Goal: Information Seeking & Learning: Understand process/instructions

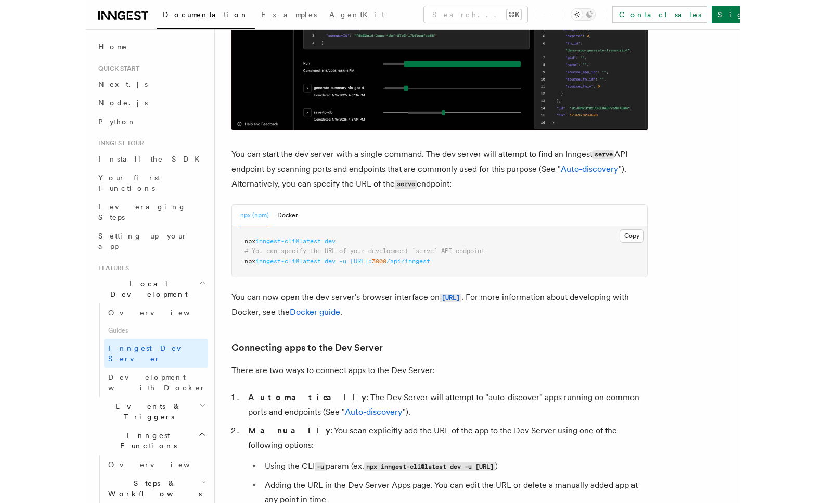
scroll to position [342, 0]
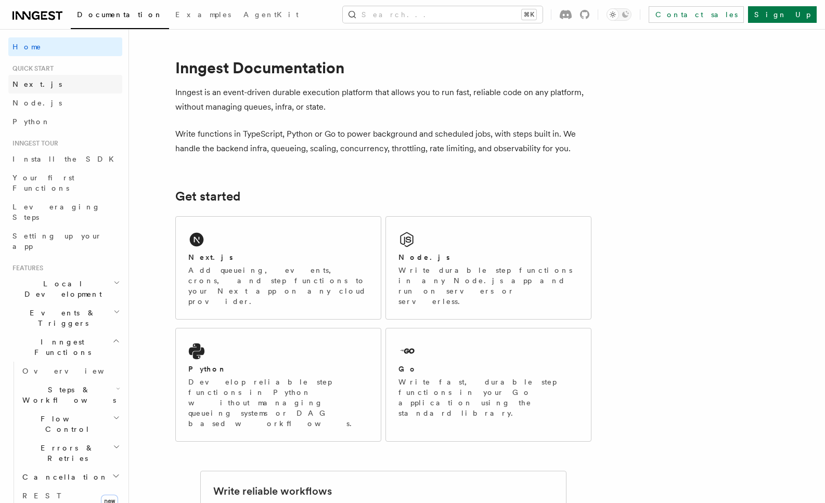
click at [24, 83] on span "Next.js" at bounding box center [36, 84] width 49 height 8
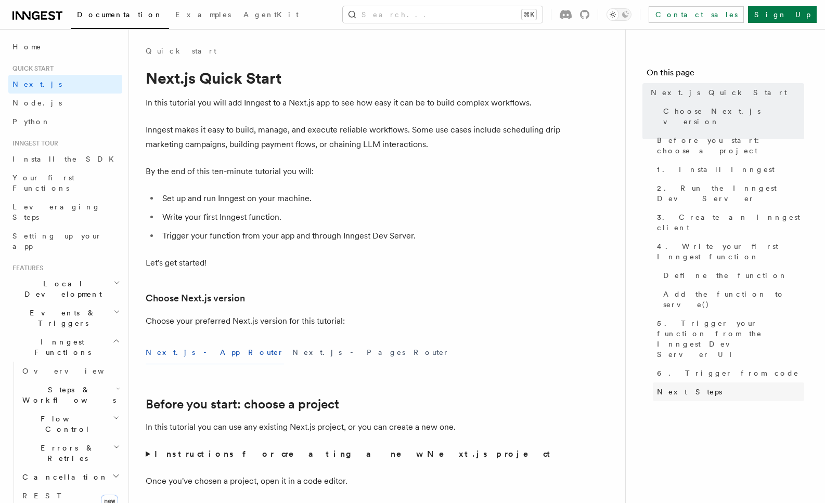
click at [677, 387] on span "Next Steps" at bounding box center [689, 392] width 65 height 10
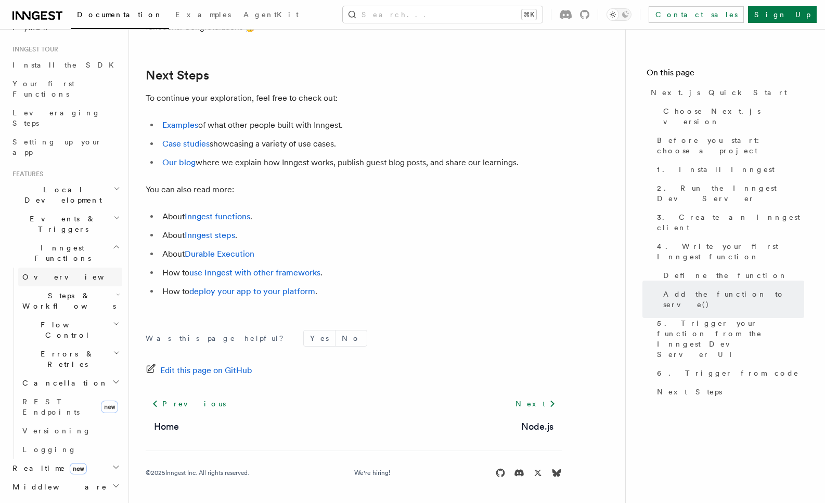
scroll to position [95, 0]
click at [77, 238] on h2 "Inngest Functions" at bounding box center [65, 252] width 114 height 29
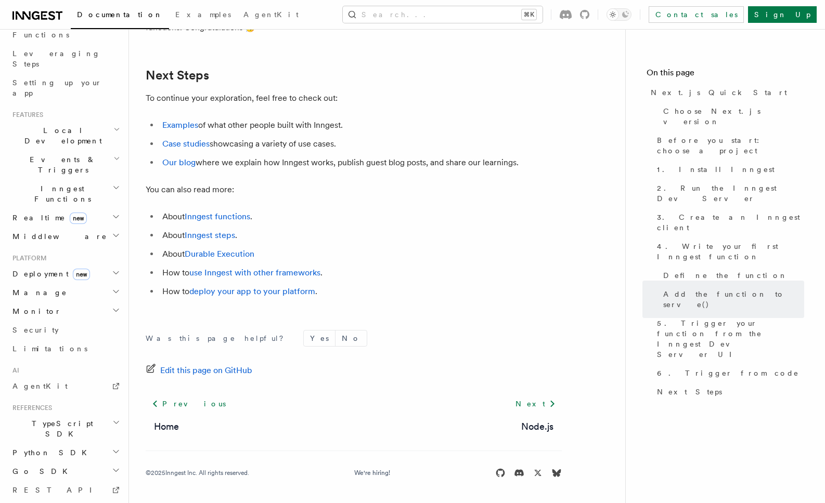
scroll to position [198, 0]
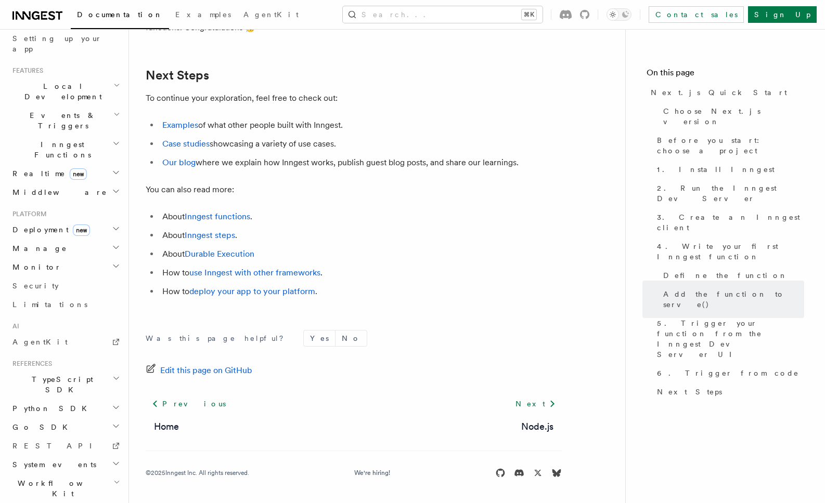
click at [43, 225] on span "Deployment new" at bounding box center [49, 230] width 82 height 10
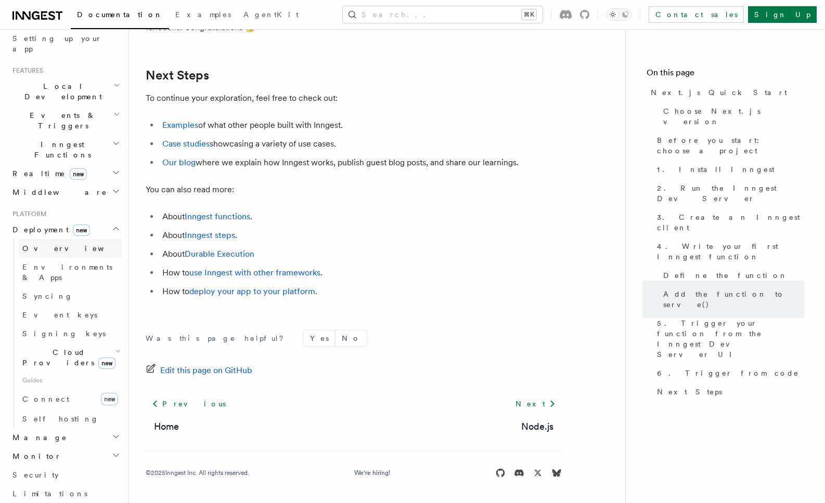
click at [42, 244] on span "Overview" at bounding box center [75, 248] width 107 height 8
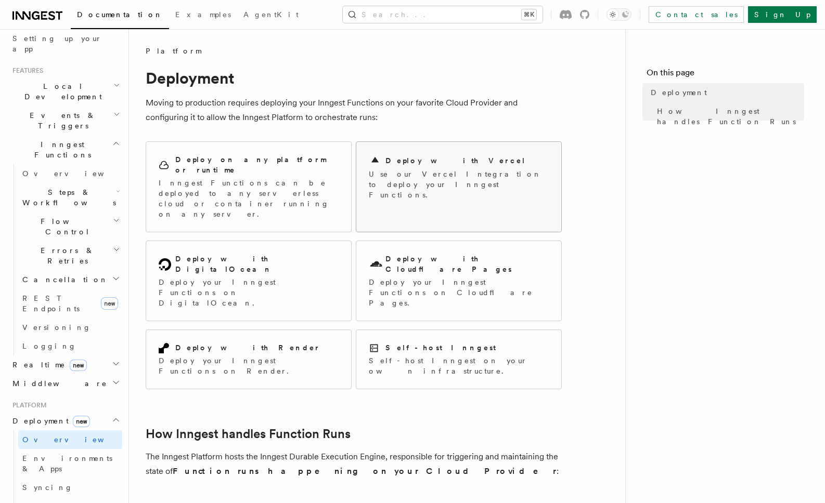
click at [463, 167] on div "Deploy with Vercel Use our Vercel Integration to deploy your Inngest Functions." at bounding box center [459, 177] width 180 height 46
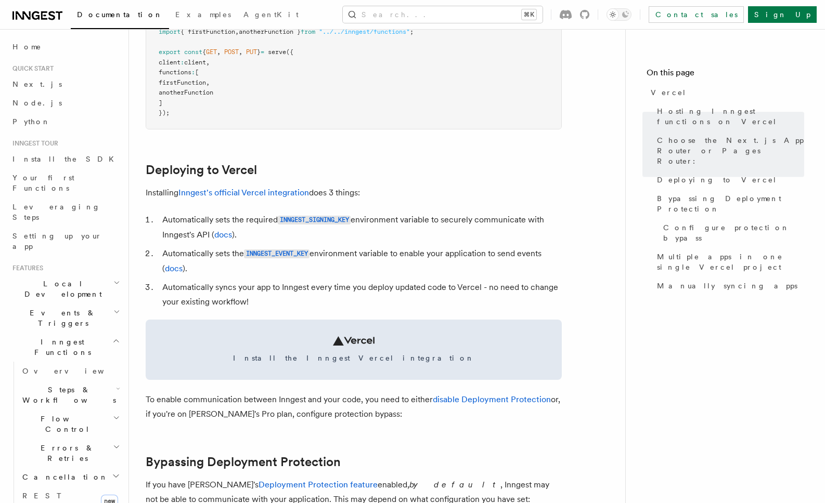
scroll to position [364, 0]
click at [389, 218] on li "Automatically sets the required INNGEST_SIGNING_KEY environment variable to sec…" at bounding box center [360, 227] width 403 height 30
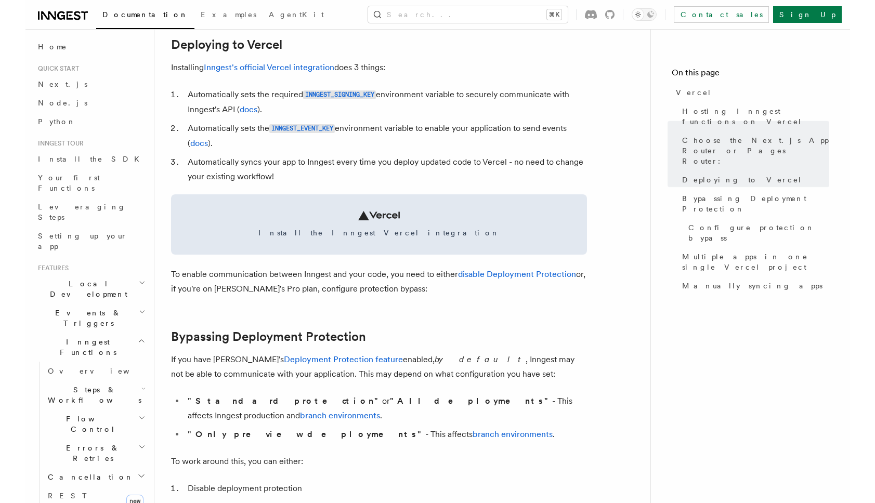
scroll to position [490, 0]
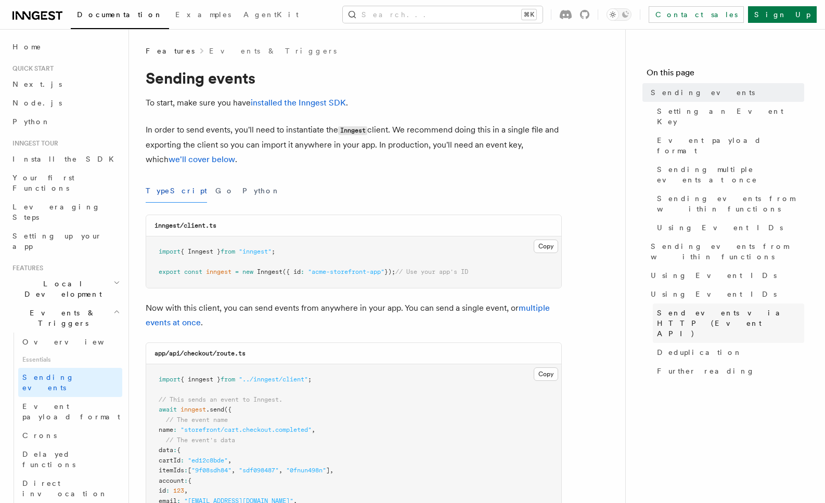
click at [700, 308] on span "Send events via HTTP (Event API)" at bounding box center [730, 323] width 147 height 31
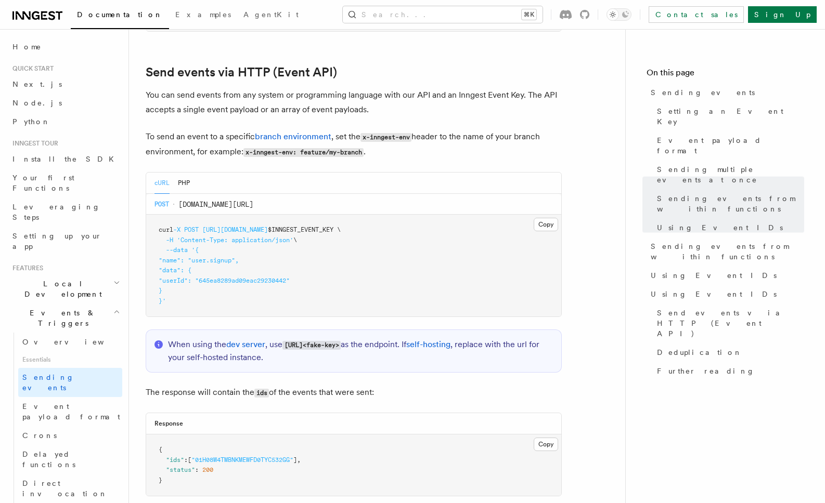
scroll to position [2151, 0]
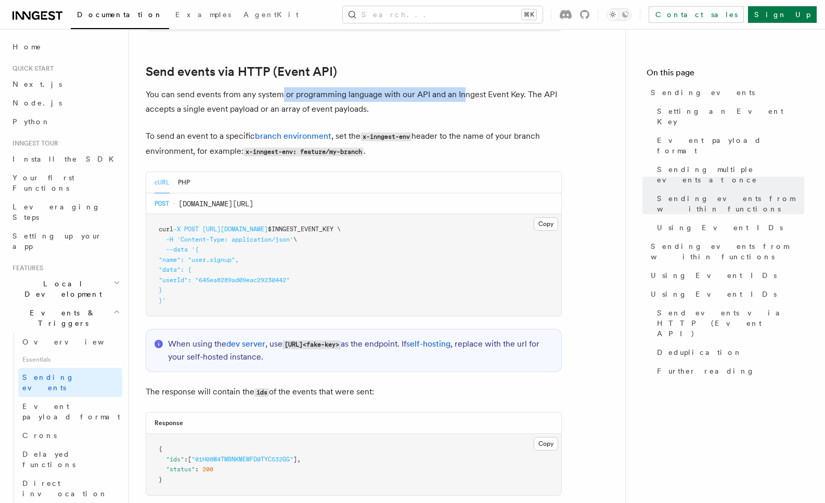
drag, startPoint x: 282, startPoint y: 87, endPoint x: 473, endPoint y: 89, distance: 191.4
click at [473, 89] on p "You can send events from any system or programming language with our API and an…" at bounding box center [354, 101] width 416 height 29
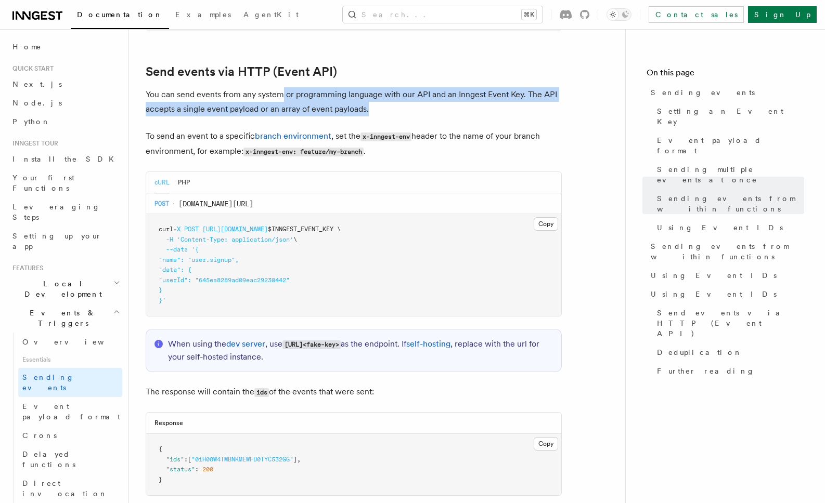
click at [473, 89] on p "You can send events from any system or programming language with our API and an…" at bounding box center [354, 101] width 416 height 29
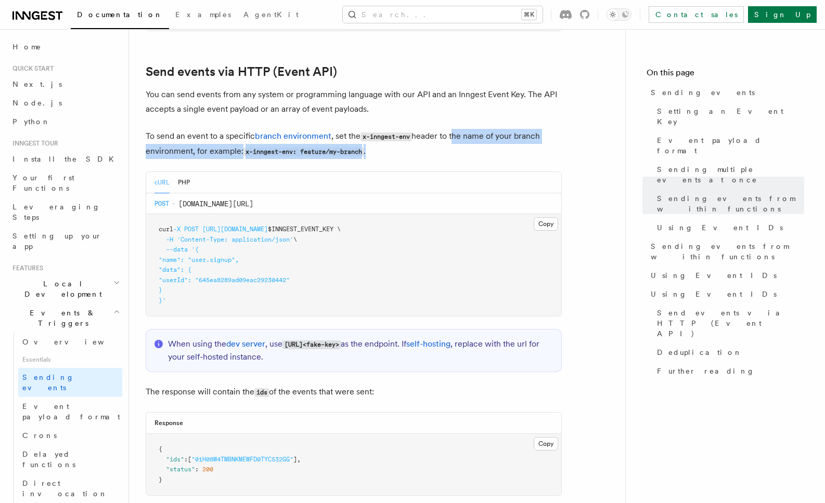
drag, startPoint x: 455, startPoint y: 122, endPoint x: 525, endPoint y: 138, distance: 72.5
click at [526, 138] on p "To send an event to a specific branch environment , set the x-inngest-env heade…" at bounding box center [354, 144] width 416 height 30
click at [525, 138] on p "To send an event to a specific branch environment , set the x-inngest-env heade…" at bounding box center [354, 144] width 416 height 30
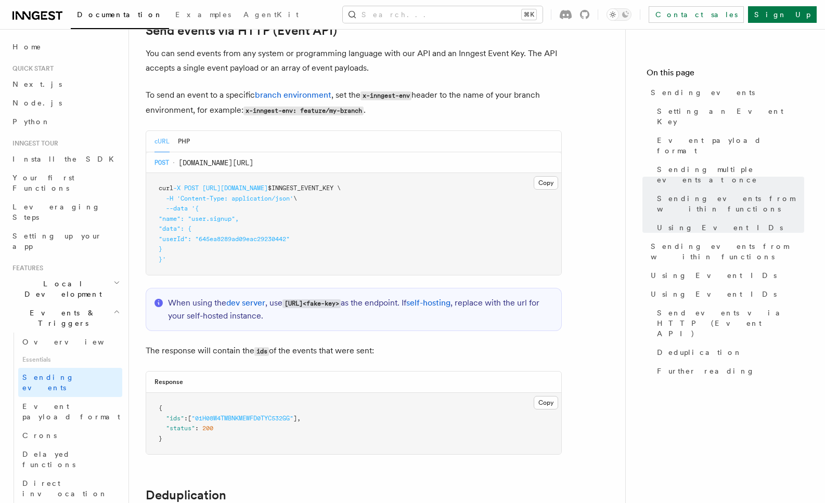
scroll to position [2166, 0]
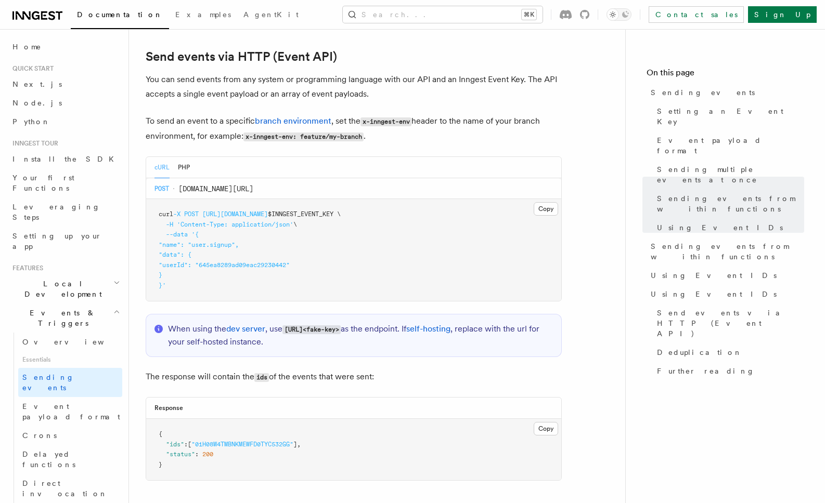
click at [177, 157] on div "cURL PHP" at bounding box center [171, 167] width 35 height 21
click at [179, 157] on button "PHP" at bounding box center [184, 167] width 12 height 21
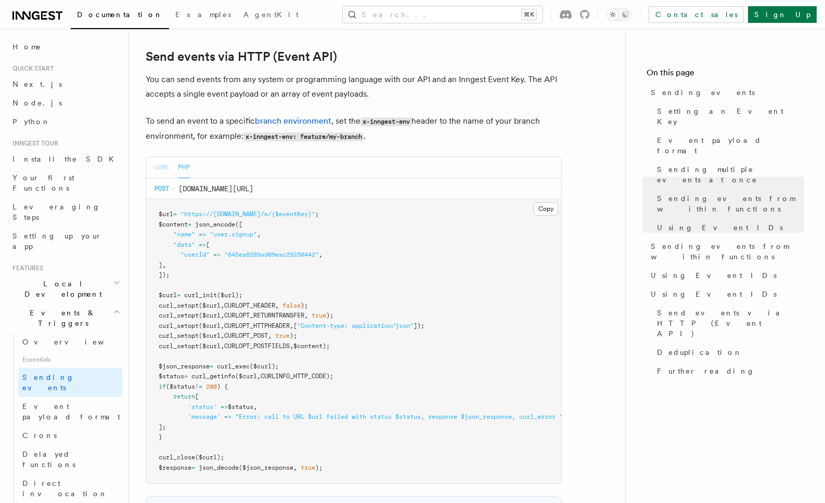
click at [163, 157] on button "cURL" at bounding box center [161, 167] width 15 height 21
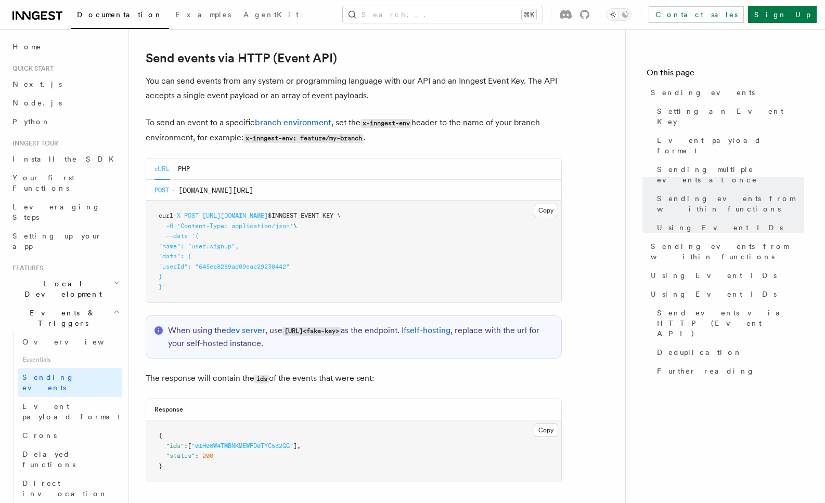
scroll to position [2163, 0]
drag, startPoint x: 263, startPoint y: 67, endPoint x: 508, endPoint y: 70, distance: 245.5
click at [508, 75] on p "You can send events from any system or programming language with our API and an…" at bounding box center [354, 89] width 416 height 29
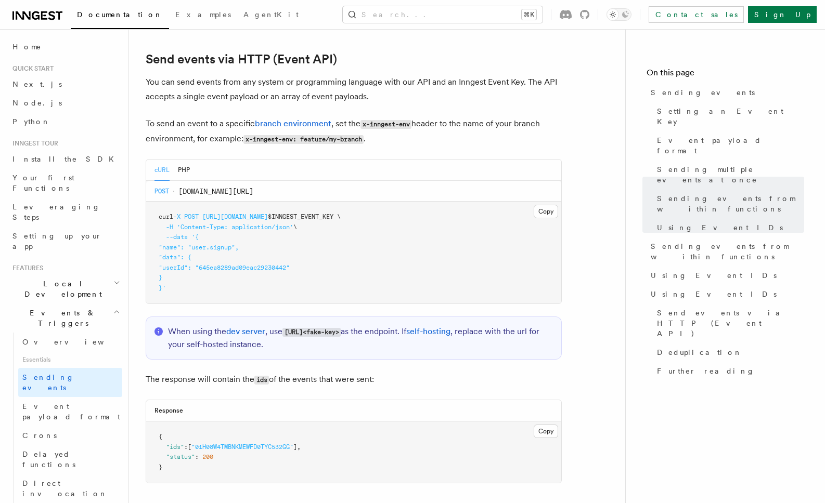
click at [469, 117] on p "To send an event to a specific branch environment , set the x-inngest-env heade…" at bounding box center [354, 132] width 416 height 30
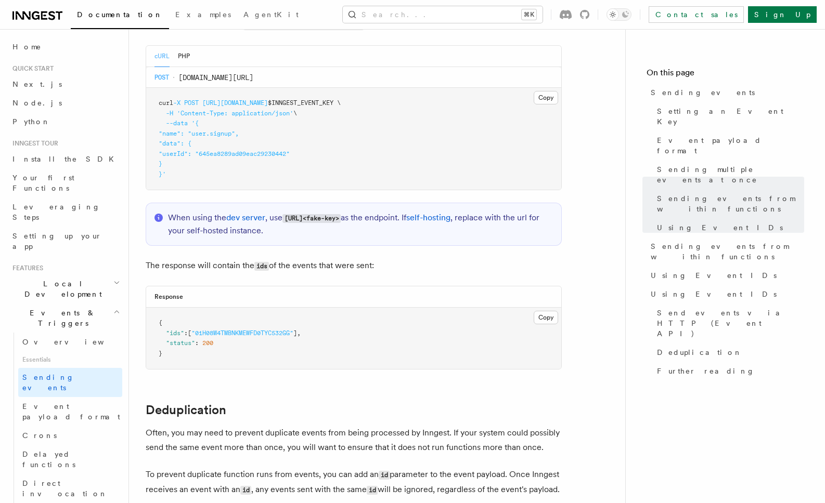
scroll to position [2277, 0]
click at [705, 308] on span "Send events via HTTP (Event API)" at bounding box center [730, 323] width 147 height 31
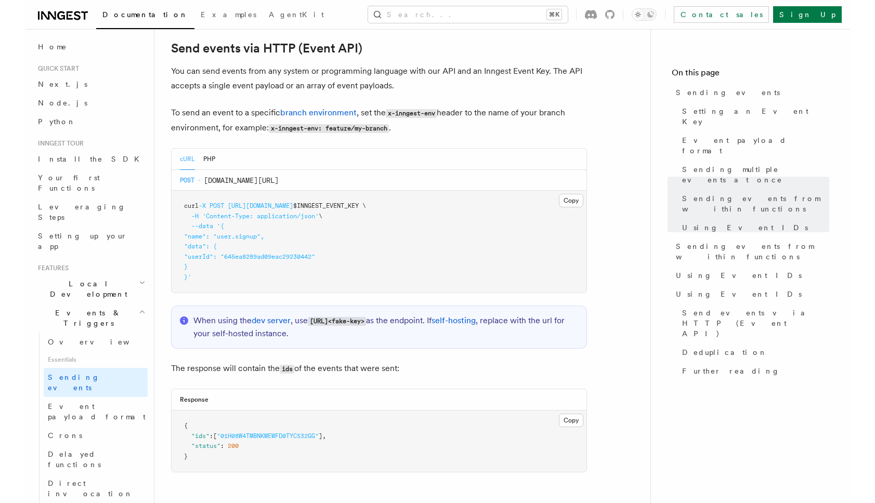
scroll to position [2151, 0]
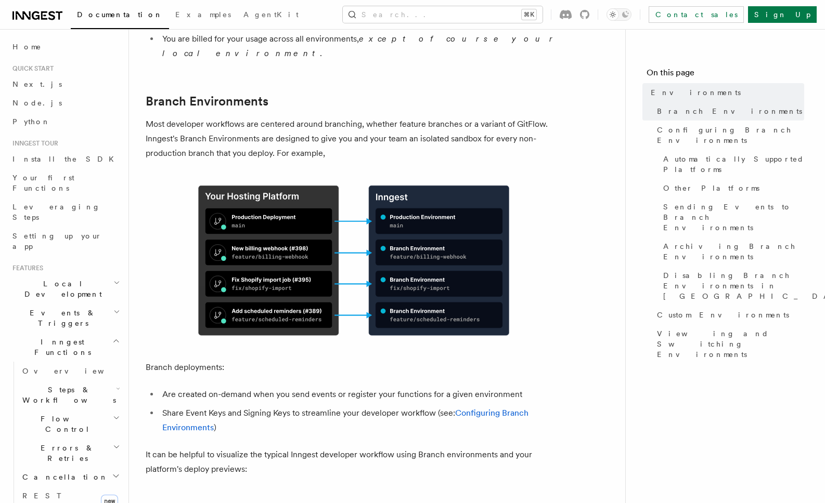
scroll to position [375, 0]
